Goal: Task Accomplishment & Management: Manage account settings

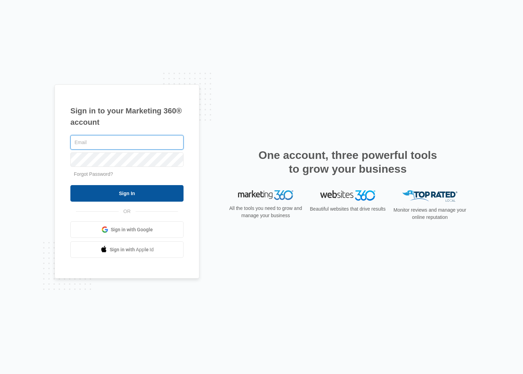
type input "[EMAIL_ADDRESS][DOMAIN_NAME]"
click at [140, 195] on input "Sign In" at bounding box center [126, 193] width 113 height 17
